Goal: Task Accomplishment & Management: Use online tool/utility

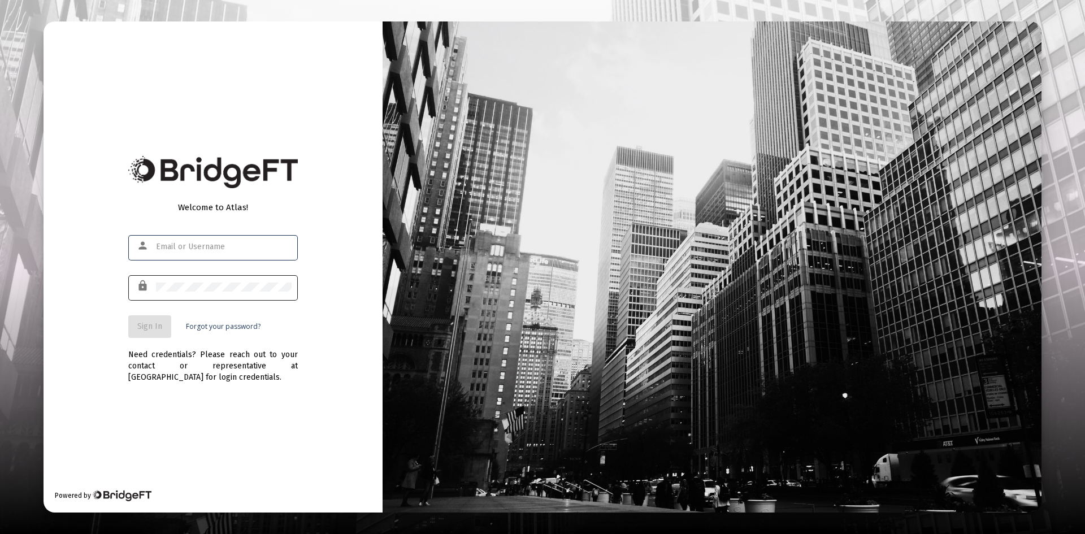
type input "[PERSON_NAME][EMAIL_ADDRESS][DOMAIN_NAME]"
click at [194, 274] on div at bounding box center [224, 287] width 136 height 28
click at [150, 330] on span "Sign In" at bounding box center [149, 327] width 25 height 10
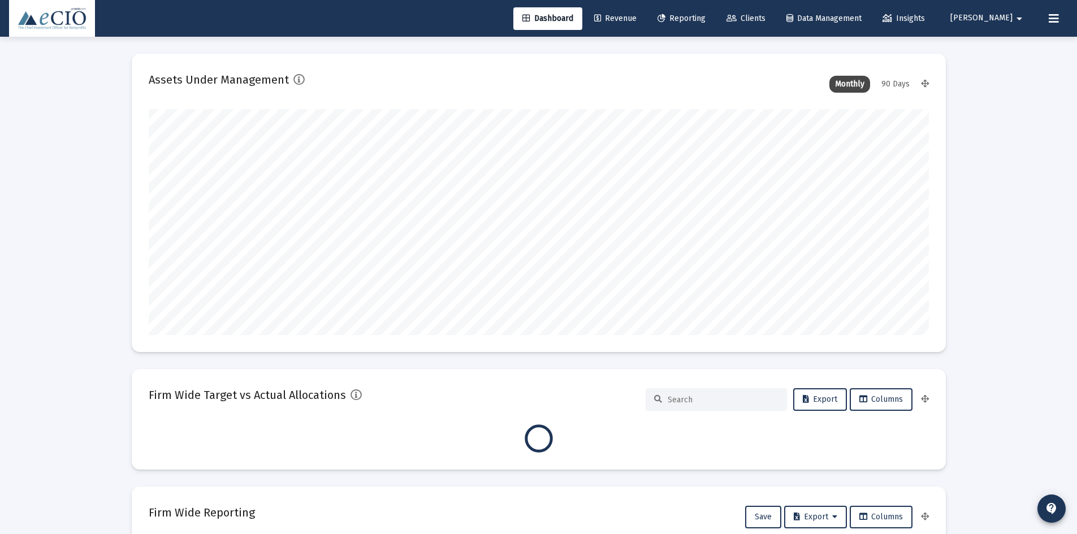
scroll to position [226, 780]
type input "[DATE]"
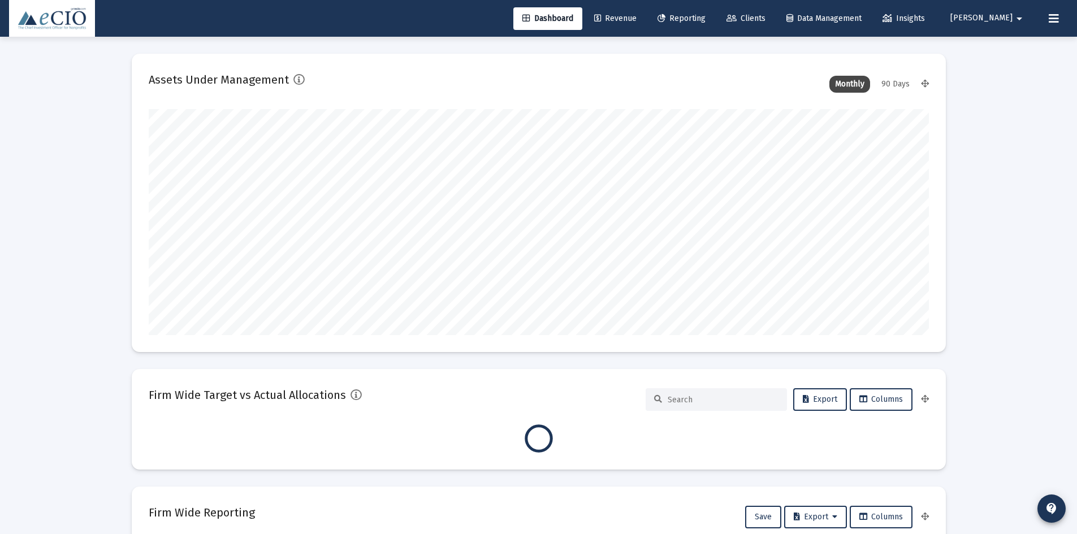
click at [1051, 17] on icon at bounding box center [1054, 19] width 10 height 14
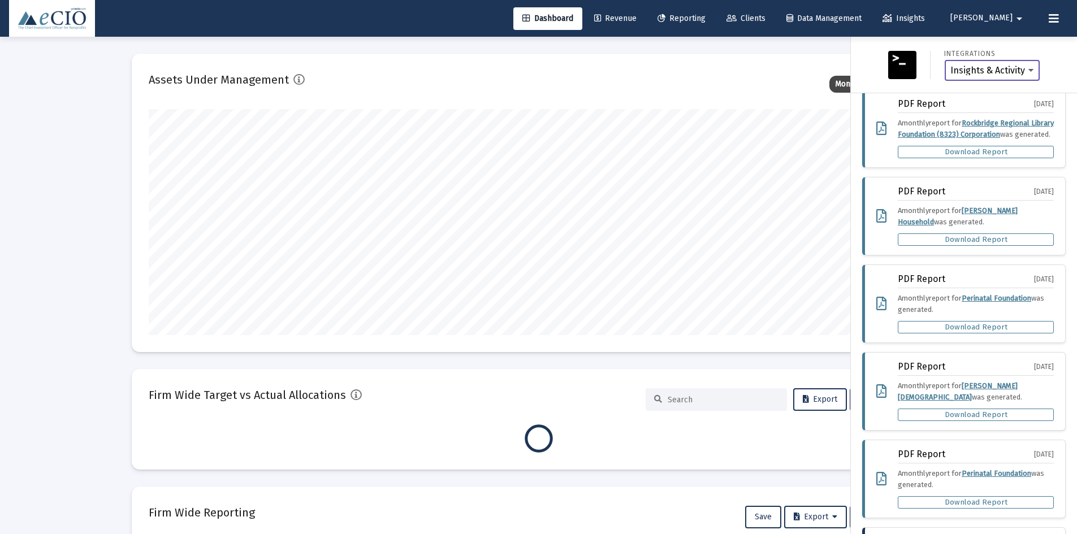
scroll to position [0, 0]
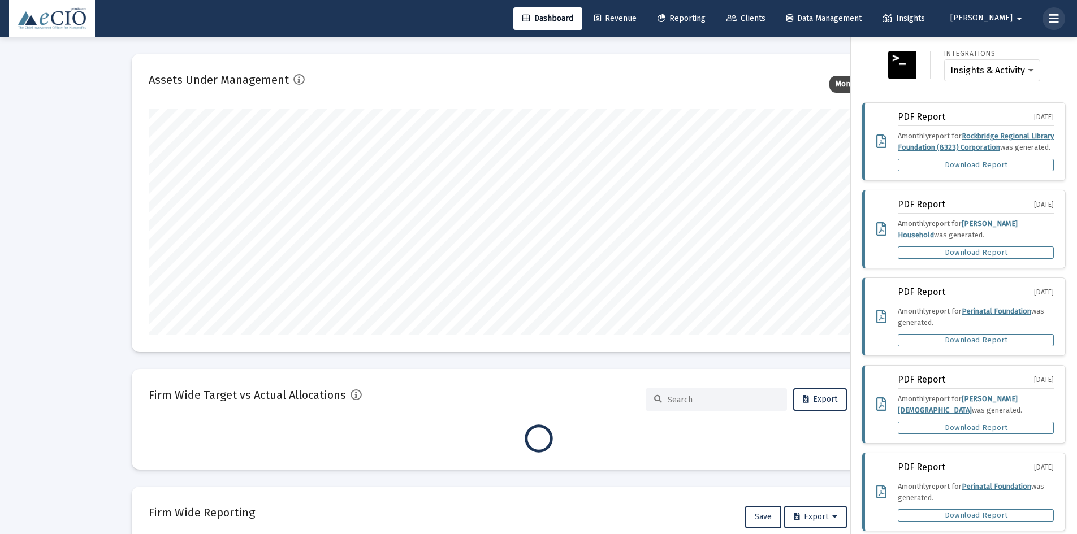
click at [1054, 22] on icon at bounding box center [1054, 19] width 10 height 14
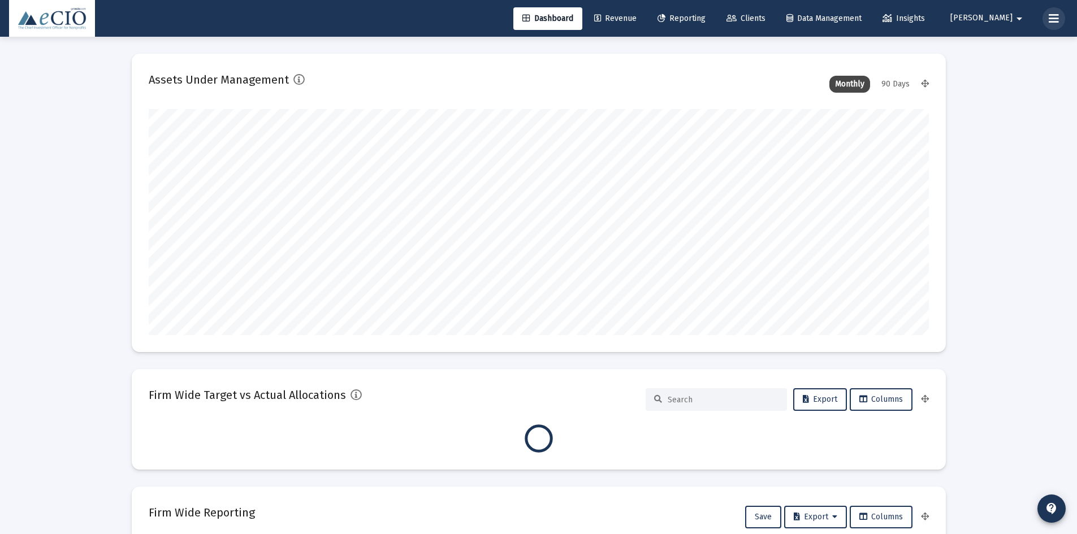
click at [1054, 22] on icon at bounding box center [1054, 19] width 10 height 14
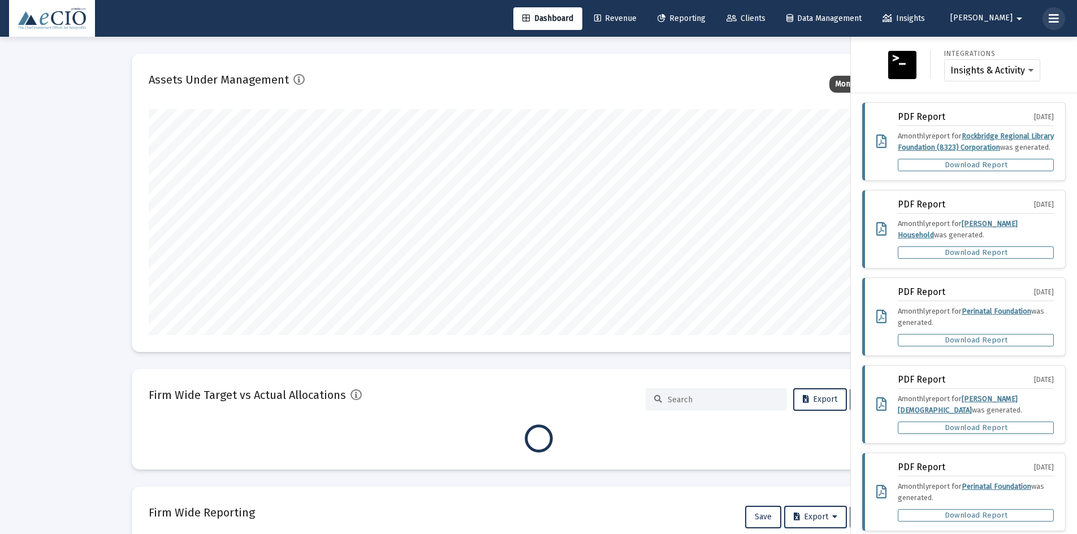
click at [1054, 22] on icon at bounding box center [1054, 19] width 10 height 14
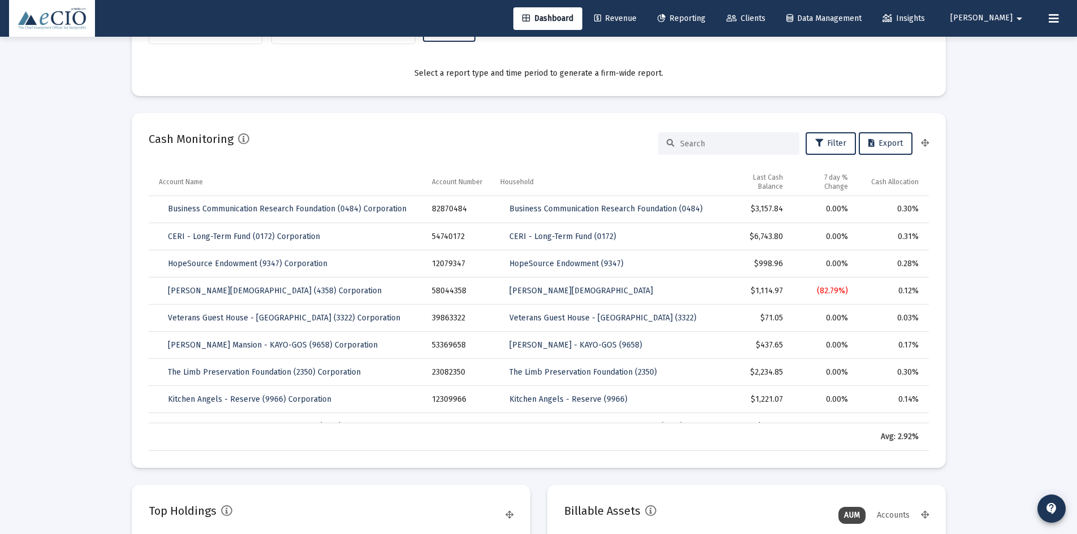
scroll to position [791, 0]
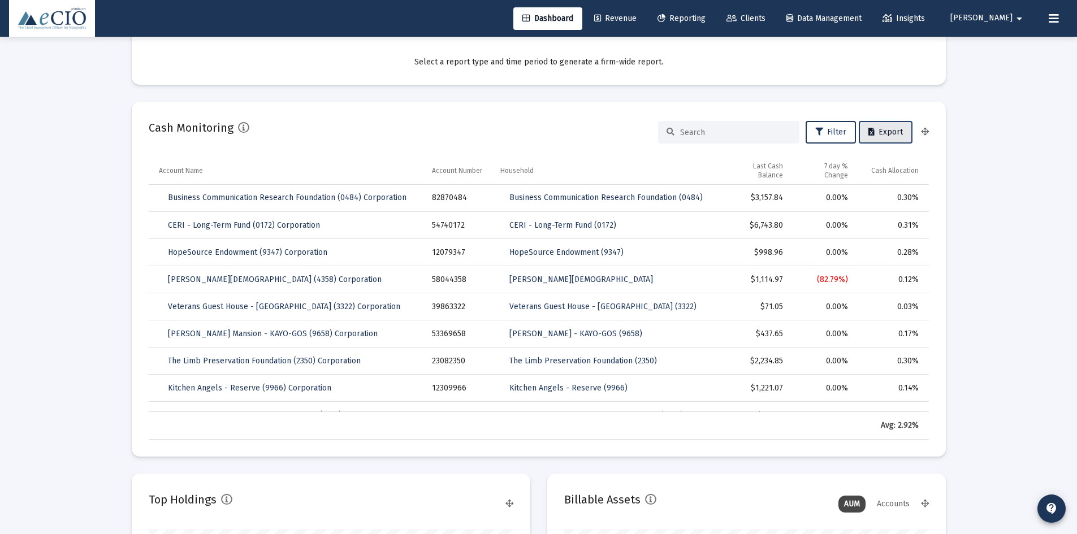
click at [896, 134] on span "Export" at bounding box center [885, 132] width 34 height 10
click at [878, 129] on span "Export" at bounding box center [885, 132] width 34 height 10
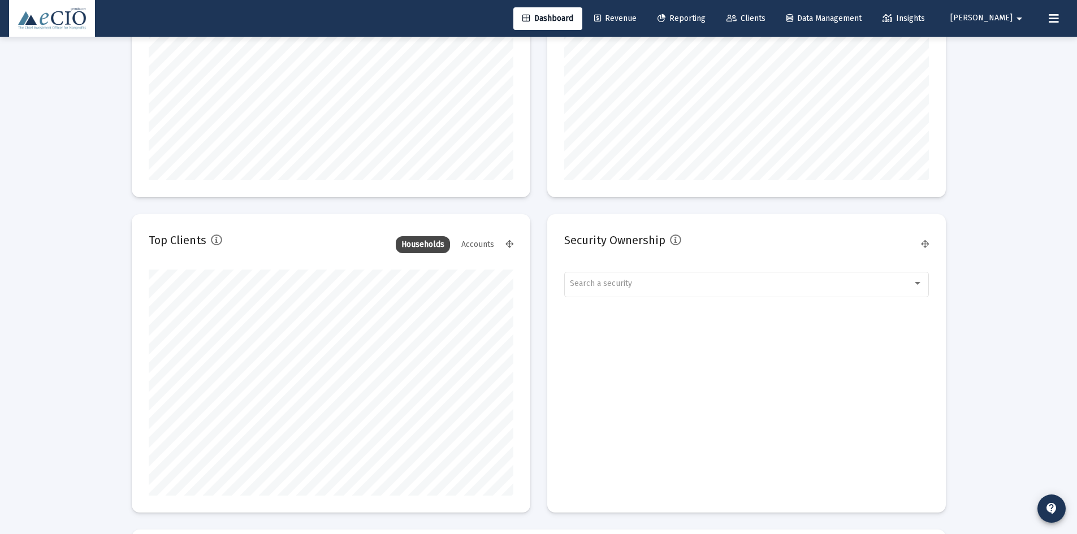
scroll to position [1357, 0]
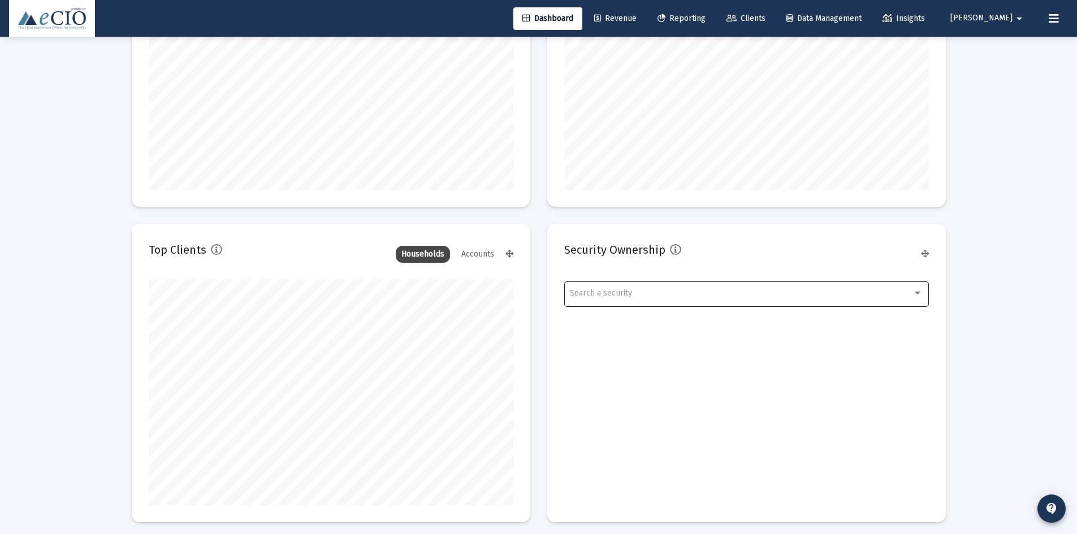
click at [615, 286] on div "Search a security" at bounding box center [746, 293] width 353 height 28
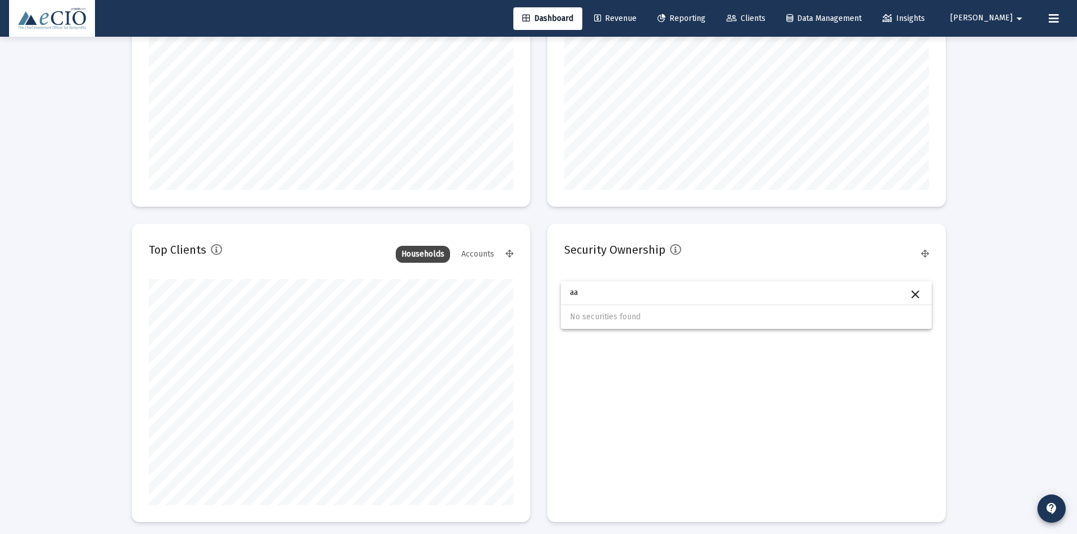
type input "a"
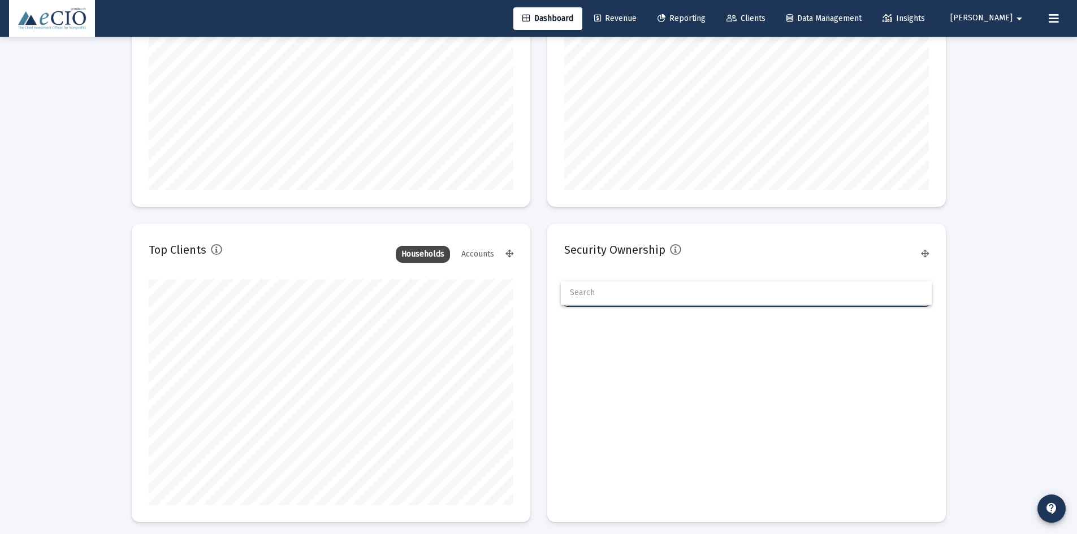
click at [672, 250] on div at bounding box center [538, 267] width 1077 height 534
click at [603, 282] on div "Search a security" at bounding box center [746, 293] width 353 height 28
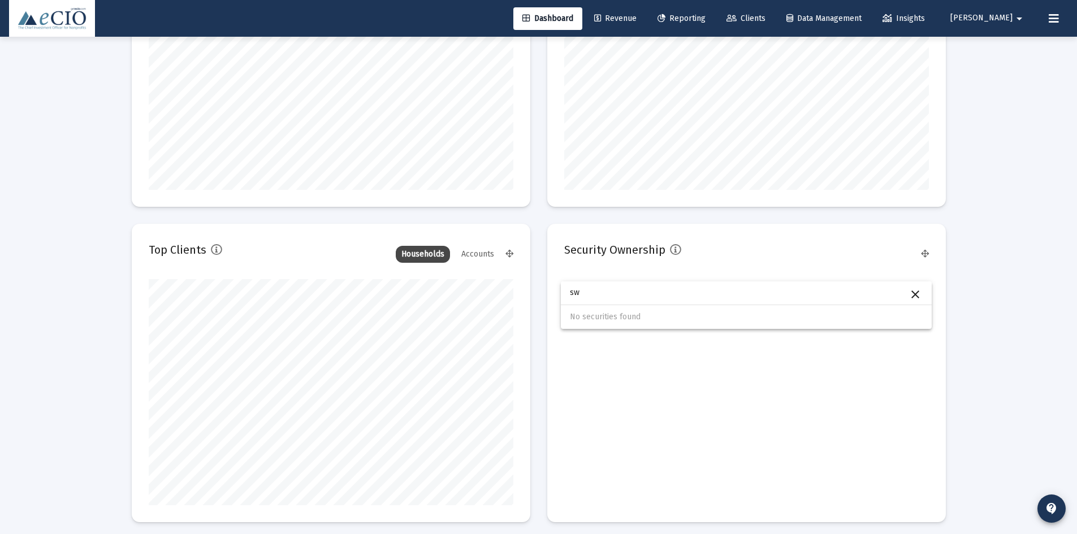
type input "s"
type input "schd"
click at [997, 319] on div at bounding box center [538, 267] width 1077 height 534
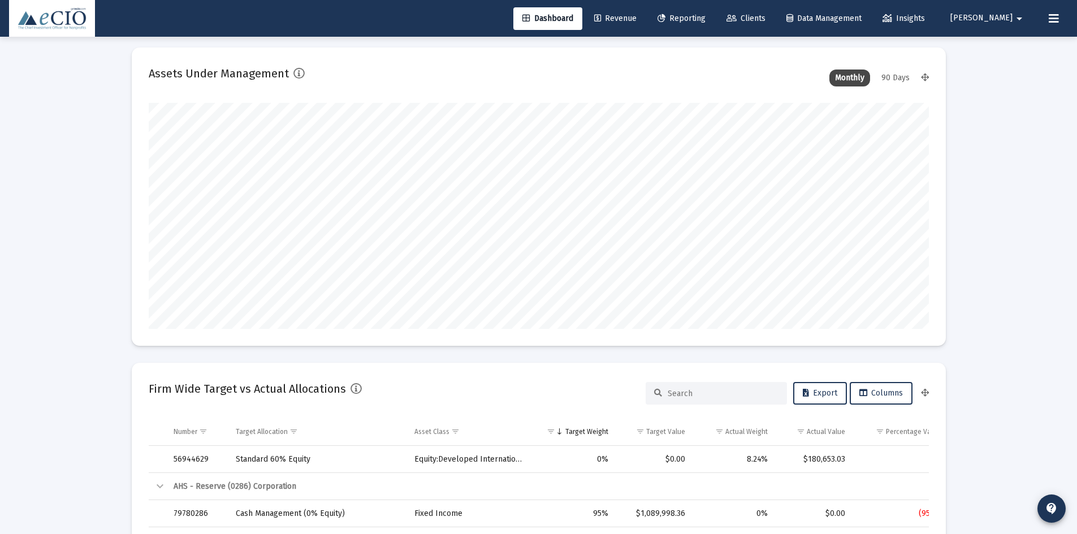
scroll to position [0, 0]
